Goal: Task Accomplishment & Management: Use online tool/utility

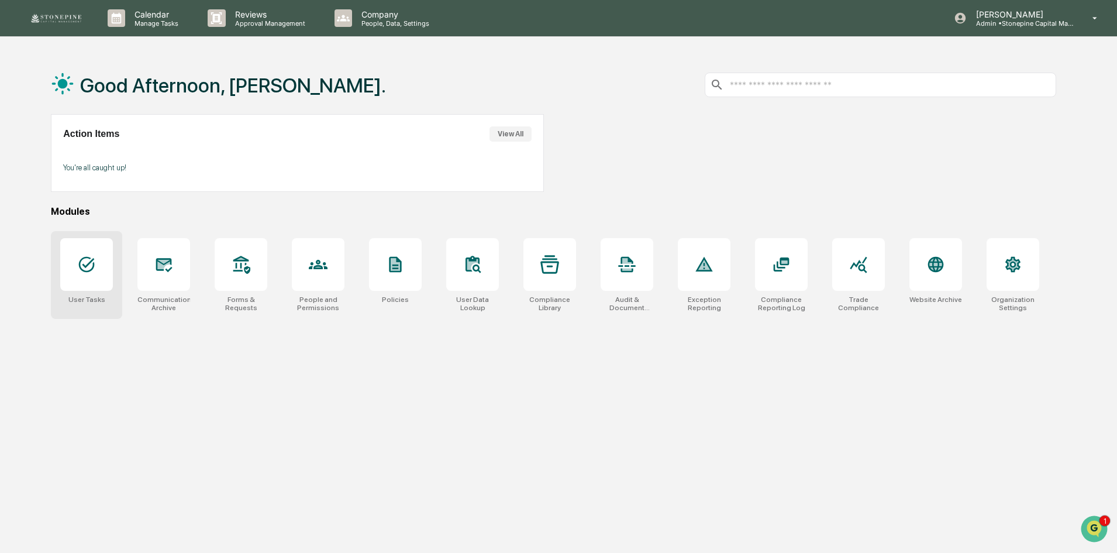
click at [94, 278] on div at bounding box center [86, 264] width 53 height 53
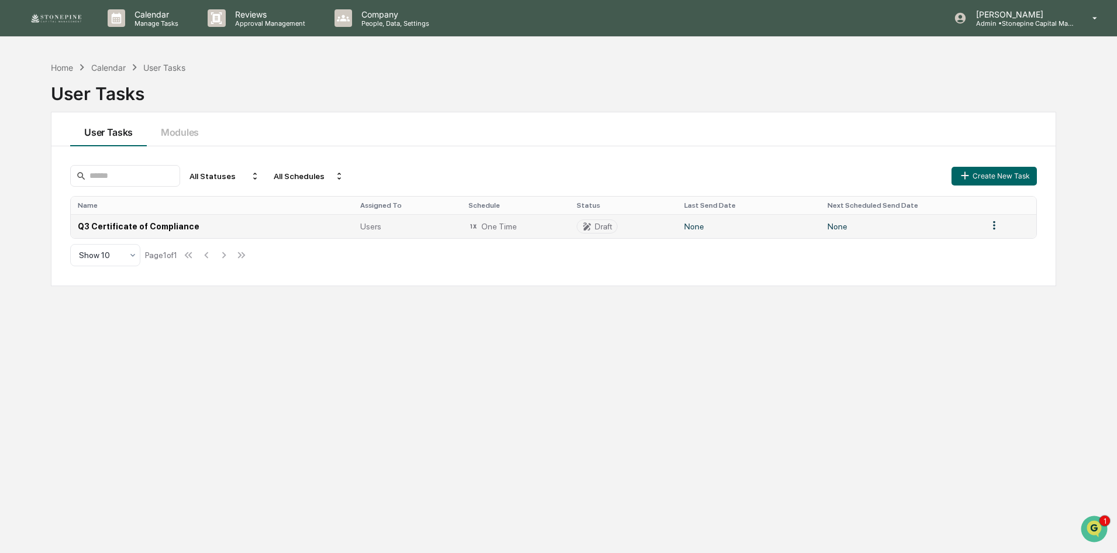
click at [135, 230] on td "Q3 Certificate of Compliance" at bounding box center [212, 226] width 283 height 24
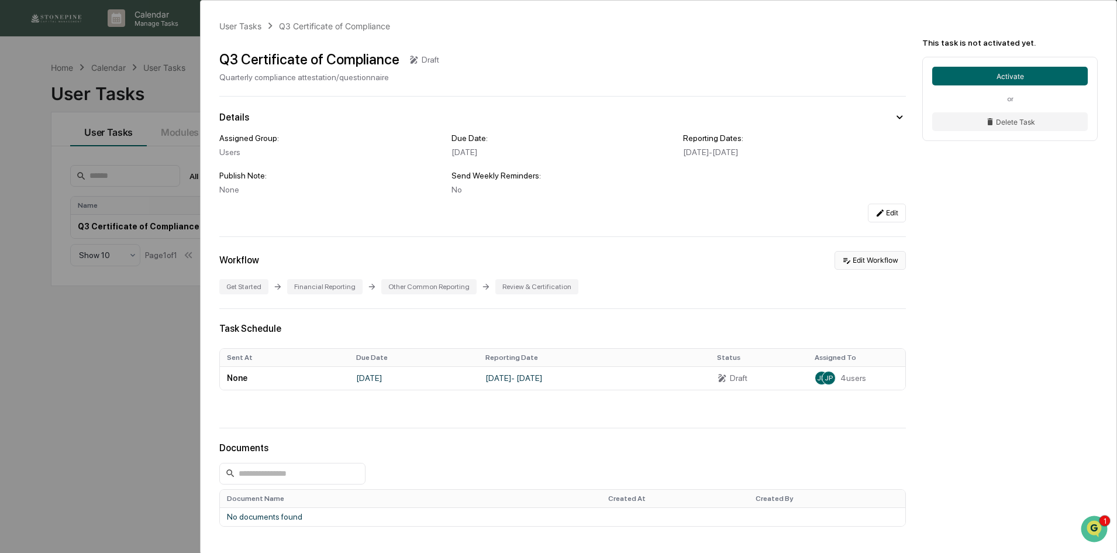
click at [865, 269] on button "Edit Workflow" at bounding box center [870, 260] width 71 height 19
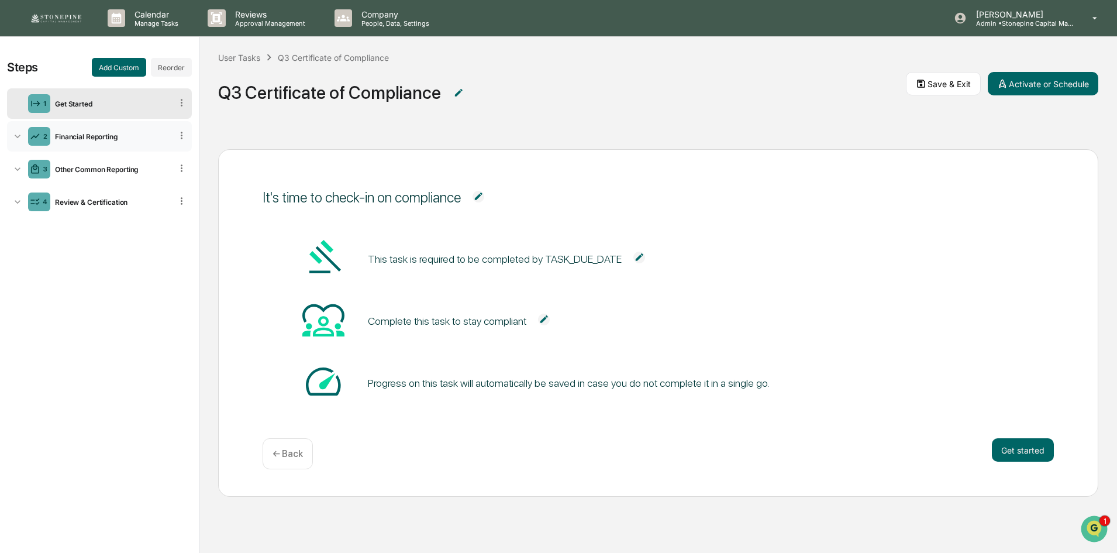
click at [78, 134] on div "Financial Reporting" at bounding box center [110, 136] width 121 height 9
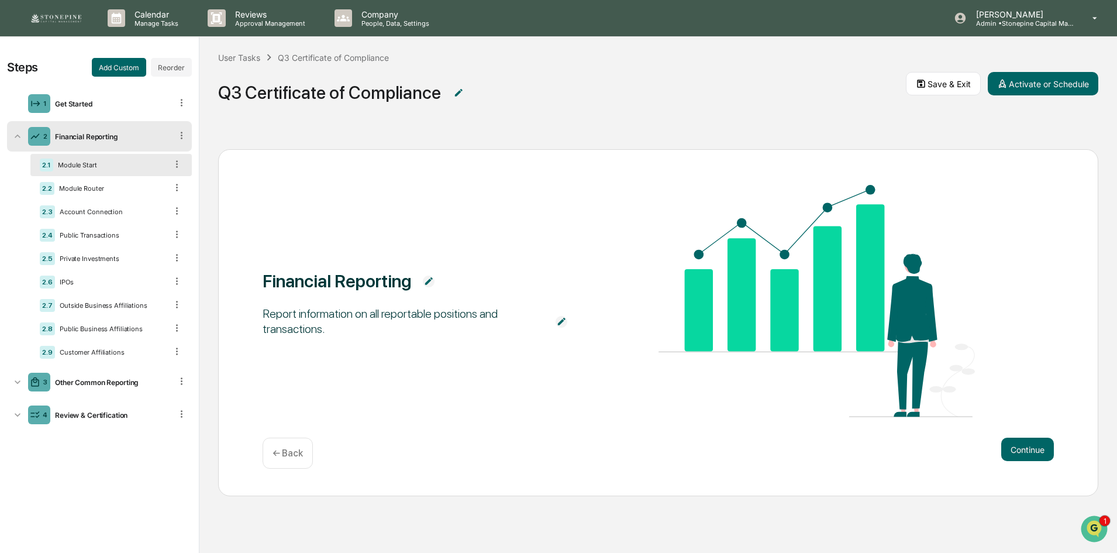
click at [83, 164] on div "Module Start" at bounding box center [109, 165] width 113 height 8
click at [117, 386] on div "Other Common Reporting" at bounding box center [110, 382] width 121 height 9
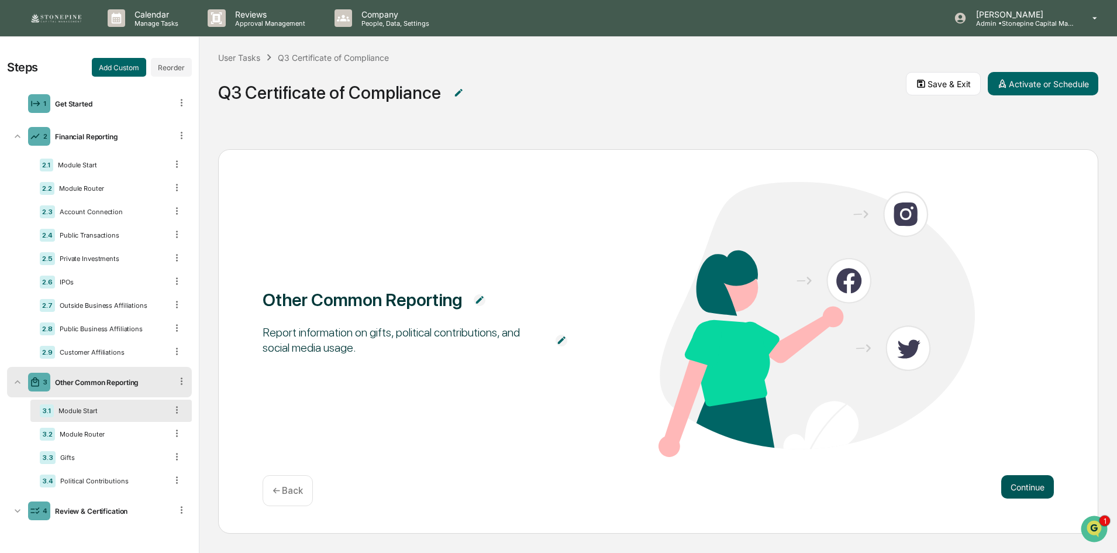
click at [1021, 484] on button "Continue" at bounding box center [1028, 486] width 53 height 23
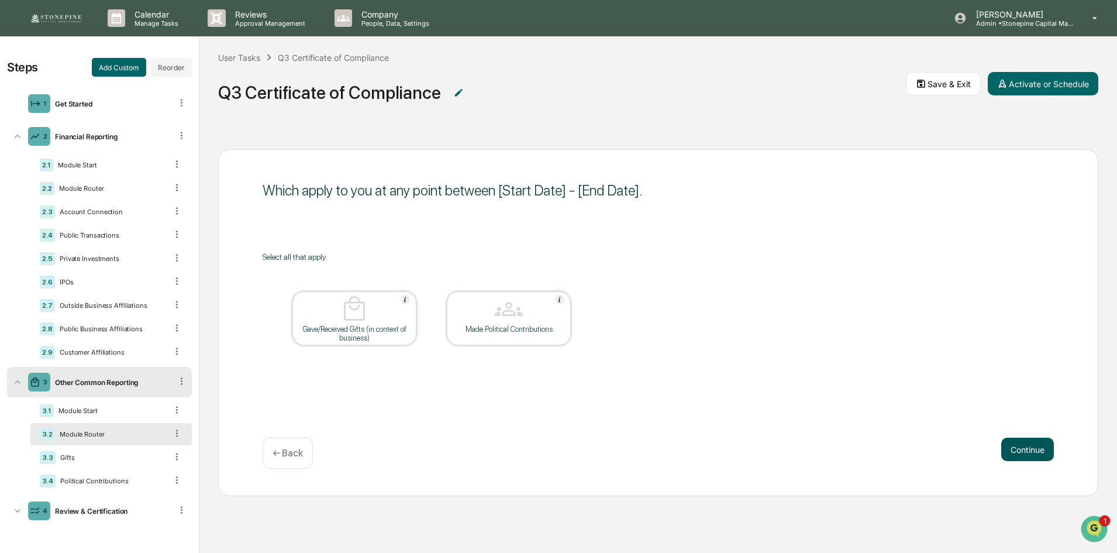
click at [1021, 484] on div "Which apply to you at any point between [Start Date] - [End Date]. Select all t…" at bounding box center [658, 322] width 880 height 346
click at [1020, 457] on button "Continue" at bounding box center [1028, 449] width 53 height 23
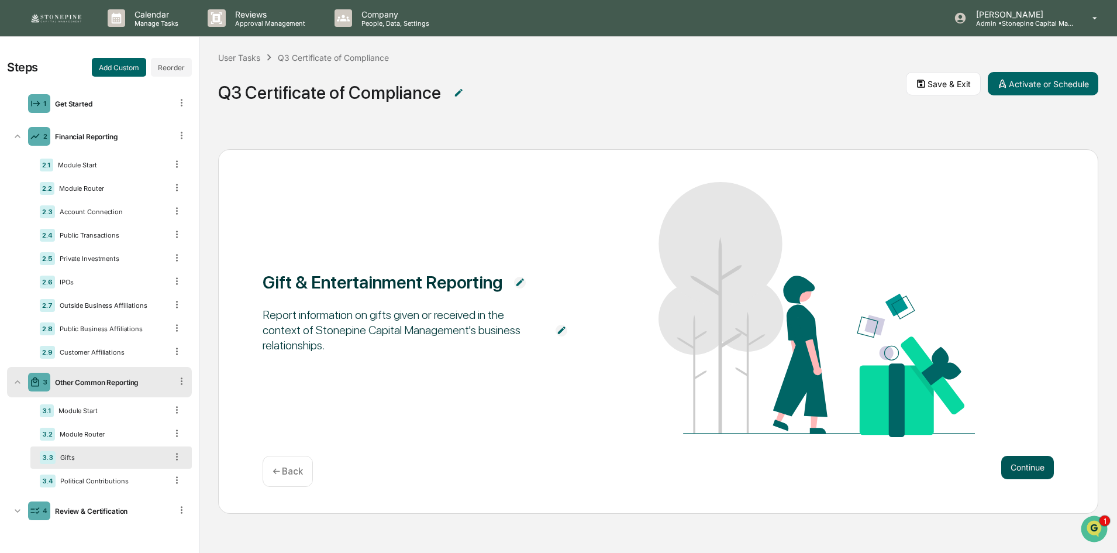
click at [1023, 463] on button "Continue" at bounding box center [1028, 467] width 53 height 23
